Goal: Task Accomplishment & Management: Manage account settings

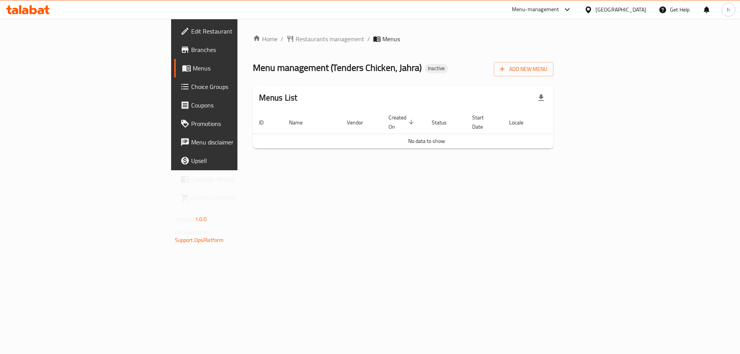
click at [191, 33] on span "Edit Restaurant" at bounding box center [240, 31] width 98 height 9
click at [174, 39] on link "Edit Restaurant" at bounding box center [234, 31] width 121 height 19
click at [554, 64] on button "Add New Menu" at bounding box center [524, 69] width 60 height 14
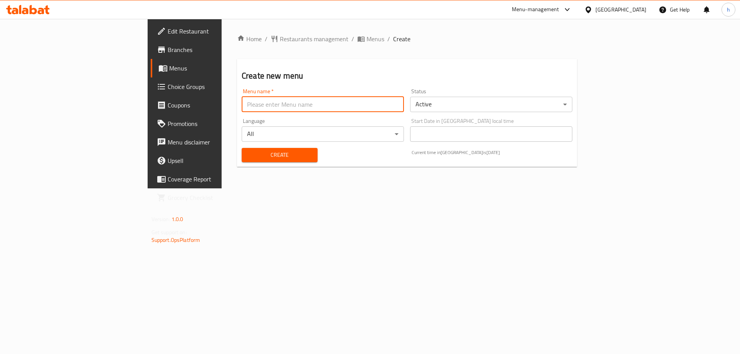
click at [292, 103] on input "text" at bounding box center [323, 104] width 162 height 15
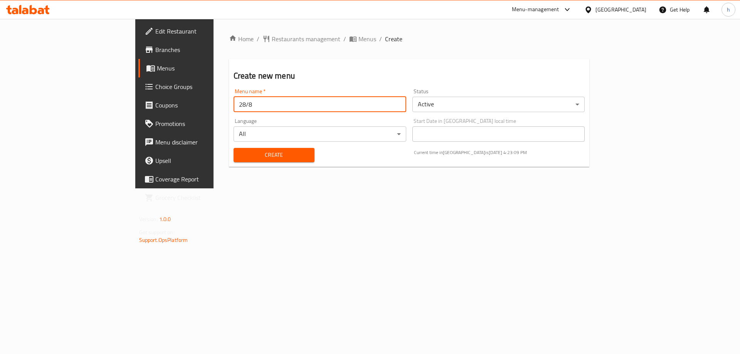
type input "28/8"
click at [234, 148] on button "Create" at bounding box center [274, 155] width 81 height 14
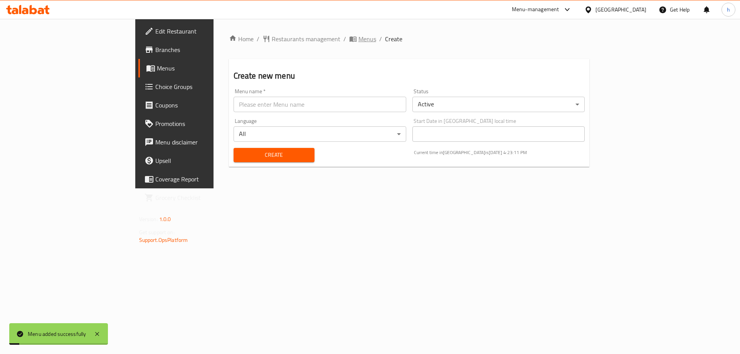
click at [359, 43] on span "Menus" at bounding box center [368, 38] width 18 height 9
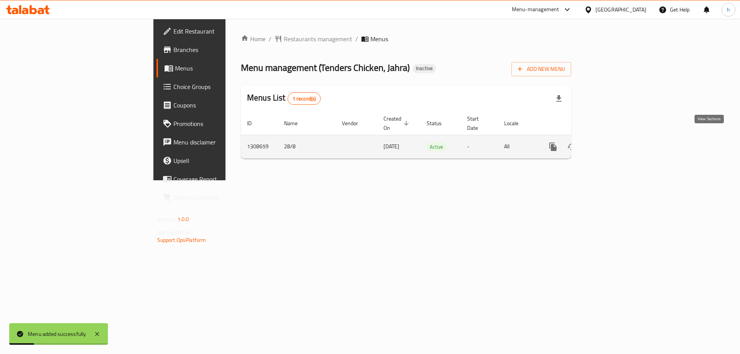
click at [613, 142] on icon "enhanced table" at bounding box center [608, 146] width 9 height 9
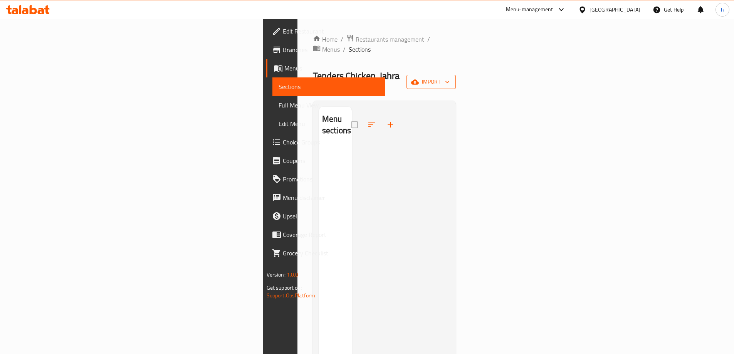
click at [450, 77] on span "import" at bounding box center [431, 82] width 37 height 10
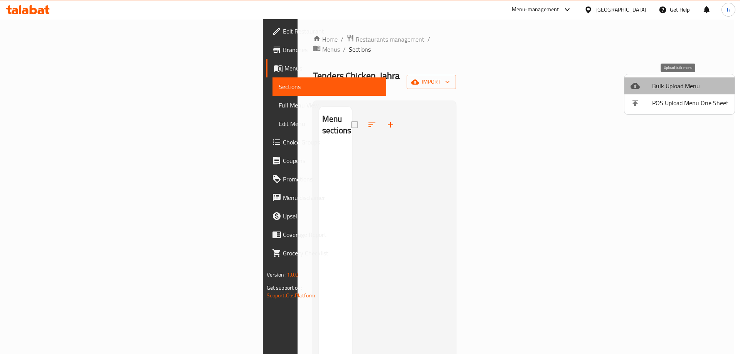
click at [695, 78] on li "Bulk Upload Menu" at bounding box center [680, 85] width 110 height 17
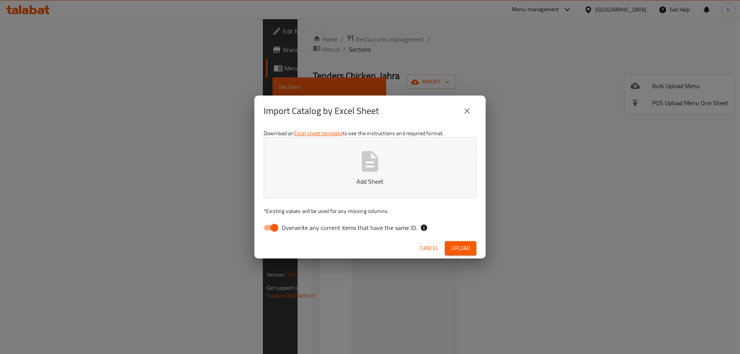
click at [268, 226] on input "Overwrite any current items that have the same ID." at bounding box center [275, 228] width 44 height 15
checkbox input "false"
click at [406, 189] on button "Add Sheet" at bounding box center [370, 167] width 213 height 61
click at [451, 245] on span "Upload" at bounding box center [460, 249] width 19 height 10
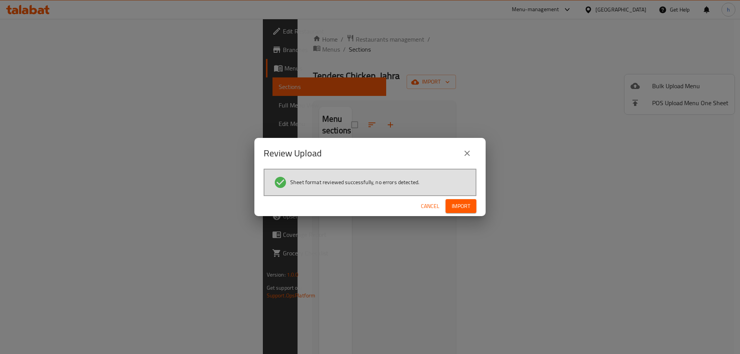
click at [469, 211] on span "Import" at bounding box center [461, 207] width 19 height 10
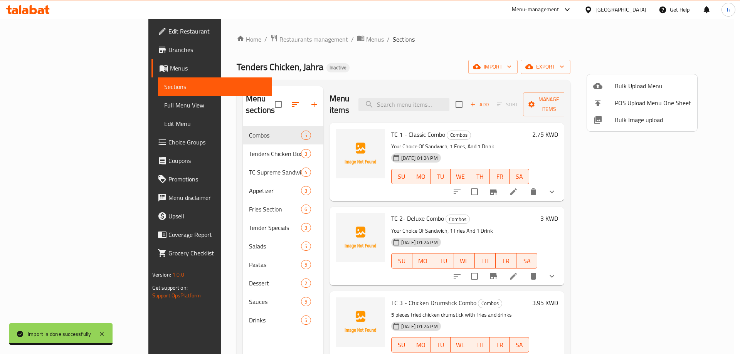
click at [537, 45] on div at bounding box center [370, 177] width 740 height 354
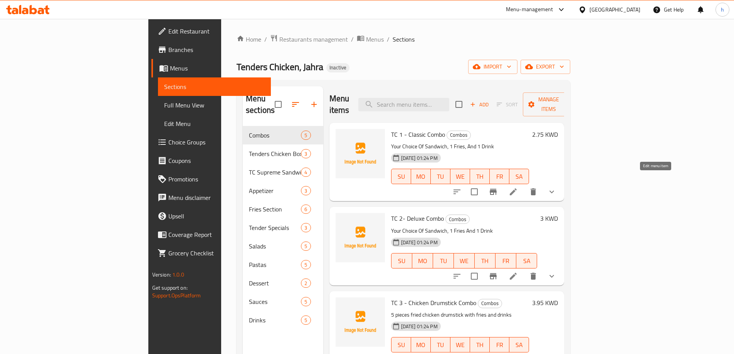
click at [517, 189] on icon at bounding box center [513, 192] width 7 height 7
